Goal: Information Seeking & Learning: Learn about a topic

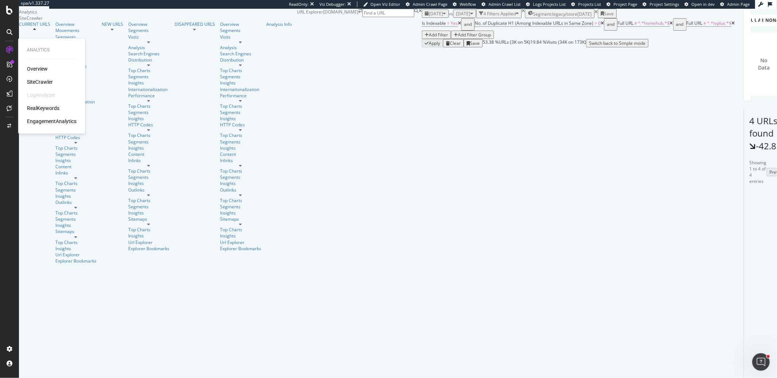
click at [47, 110] on div "RealKeywords" at bounding box center [43, 108] width 32 height 7
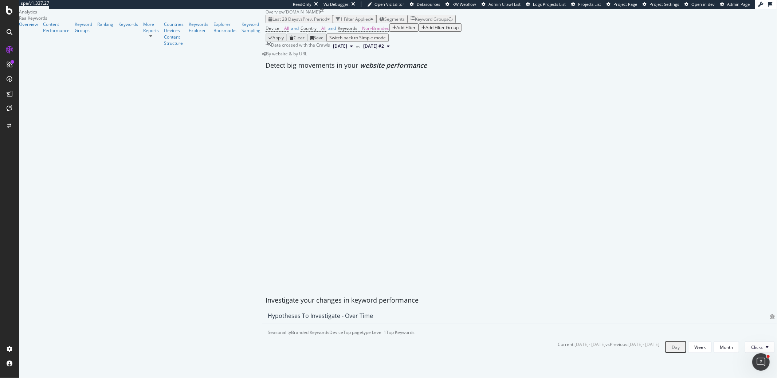
click at [396, 31] on div "Add Filter" at bounding box center [405, 27] width 19 height 6
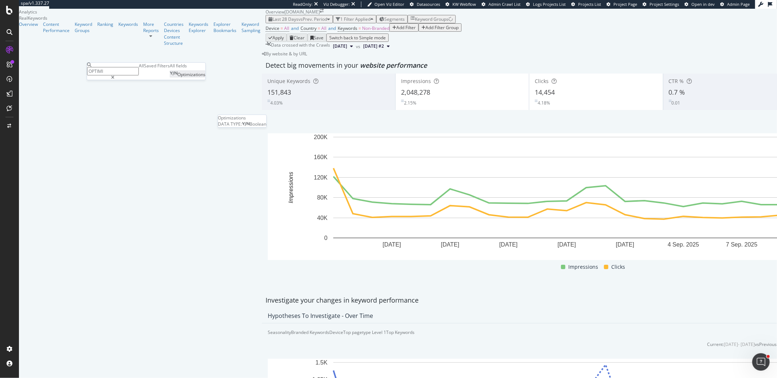
type input "OPTIMI"
click at [205, 78] on div "Optimizations" at bounding box center [188, 74] width 36 height 6
click at [145, 78] on span "[Legacy] Meta Tags (August)" at bounding box center [120, 75] width 58 height 6
click at [137, 137] on span "[StarLight] Meta Tags + Canonicals (August)" at bounding box center [112, 131] width 47 height 12
click at [250, 84] on div "Apply" at bounding box center [255, 81] width 11 height 6
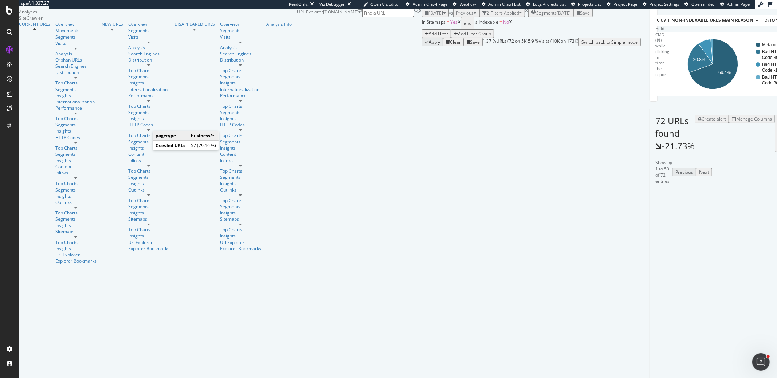
click at [673, 89] on icon "A chart." at bounding box center [698, 64] width 50 height 50
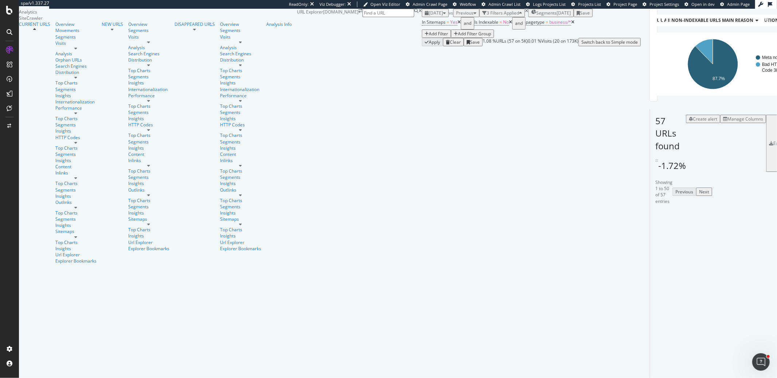
scroll to position [127, 0]
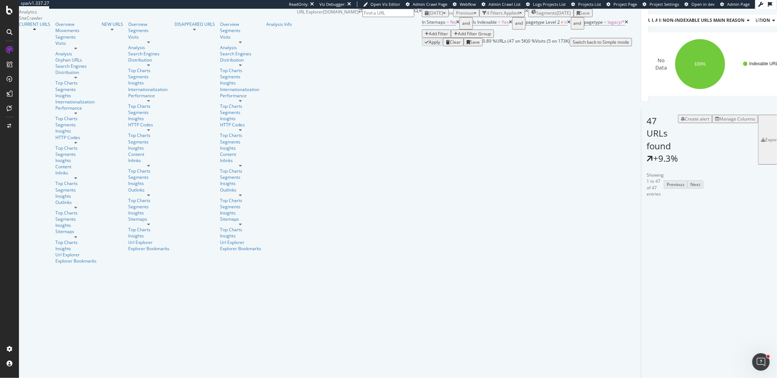
scroll to position [168, 0]
